Goal: Task Accomplishment & Management: Manage account settings

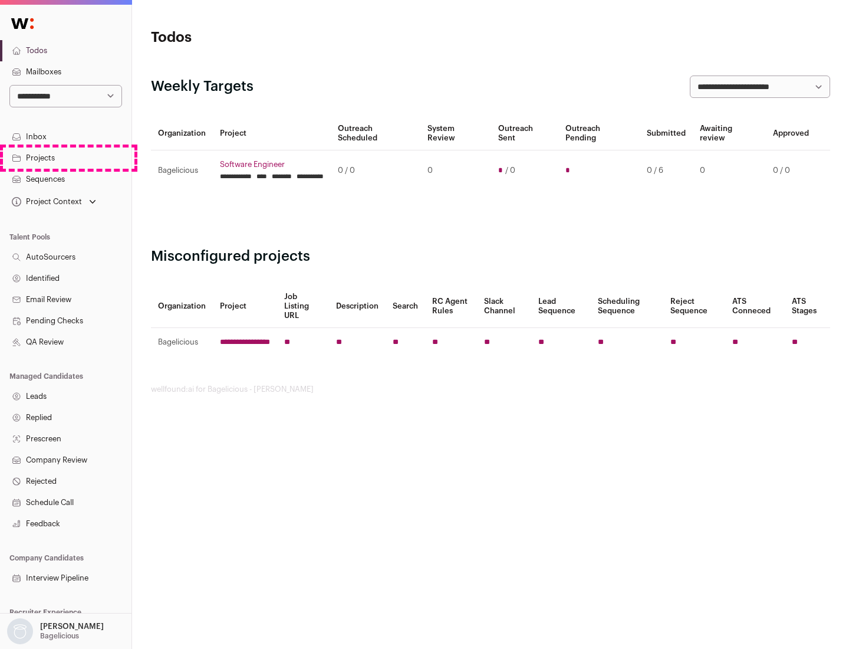
click at [65, 157] on link "Projects" at bounding box center [66, 157] width 132 height 21
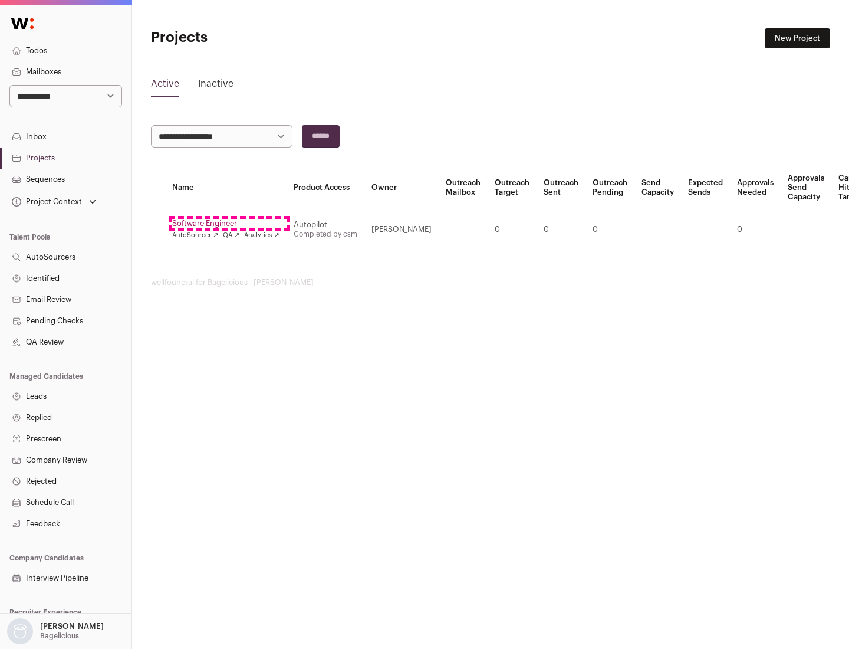
click at [229, 224] on link "Software Engineer" at bounding box center [225, 223] width 107 height 9
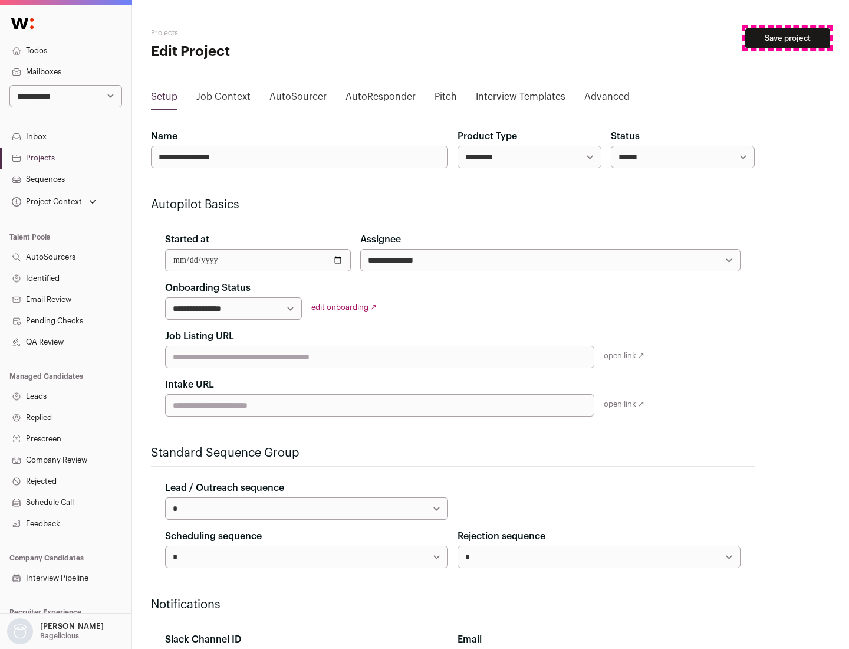
click at [788, 38] on button "Save project" at bounding box center [787, 38] width 85 height 20
